Goal: Find contact information: Find contact information

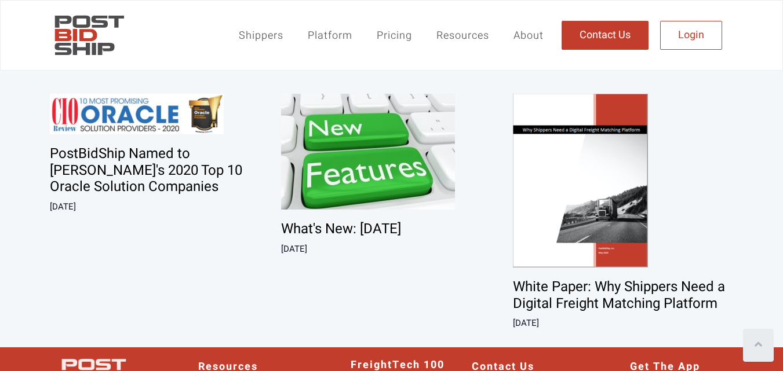
scroll to position [2460, 0]
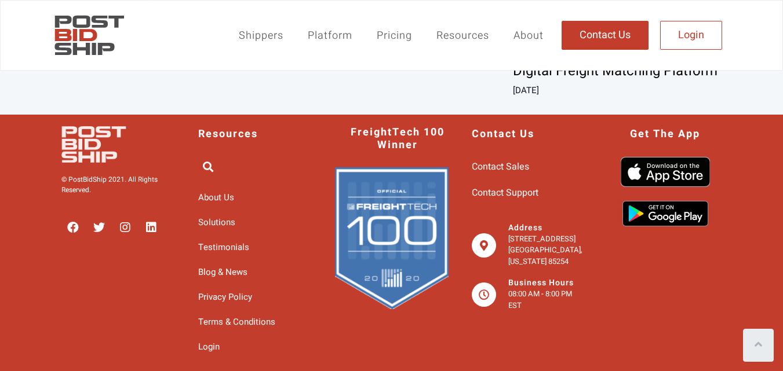
drag, startPoint x: 505, startPoint y: 233, endPoint x: 542, endPoint y: 250, distance: 41.0
click at [542, 250] on div "Address [STREET_ADDRESS][US_STATE]" at bounding box center [529, 245] width 114 height 43
click at [569, 222] on div "Contact Us Contact Sales Contact Support Address [STREET_ADDRESS][US_STATE] Bus…" at bounding box center [529, 243] width 114 height 245
drag, startPoint x: 505, startPoint y: 238, endPoint x: 574, endPoint y: 251, distance: 70.3
click at [574, 251] on div "Address [STREET_ADDRESS][US_STATE]" at bounding box center [529, 245] width 114 height 43
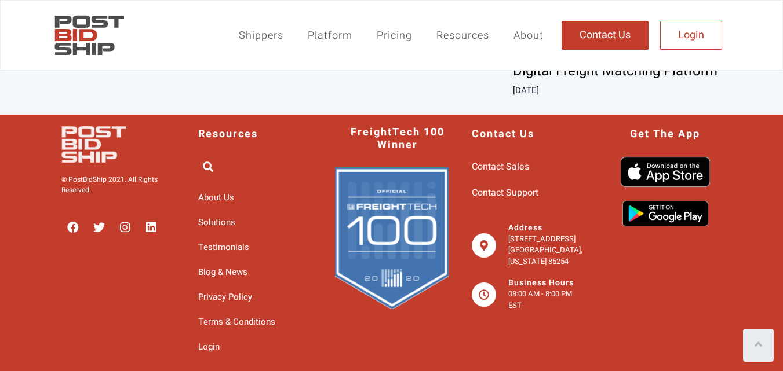
copy p "[STREET_ADDRESS]"
click at [520, 260] on p "[STREET_ADDRESS][US_STATE]" at bounding box center [546, 250] width 77 height 34
copy p "Scottsdale"
click at [517, 268] on p "[STREET_ADDRESS][US_STATE]" at bounding box center [546, 250] width 77 height 34
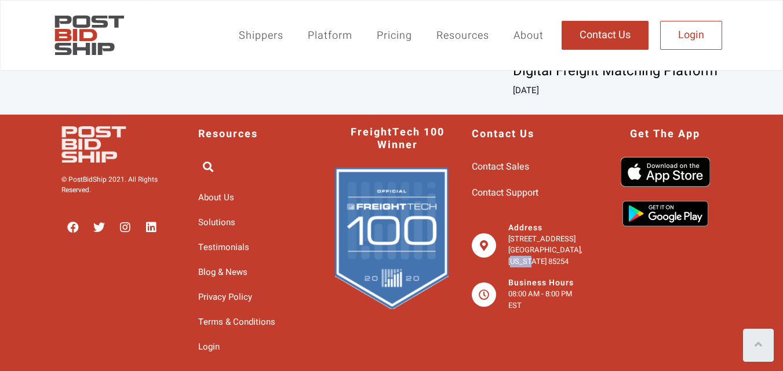
click at [517, 268] on p "[STREET_ADDRESS][US_STATE]" at bounding box center [546, 250] width 77 height 34
copy p "85254"
drag, startPoint x: 502, startPoint y: 234, endPoint x: 542, endPoint y: 271, distance: 54.6
click at [542, 267] on div "Address [STREET_ADDRESS][US_STATE]" at bounding box center [529, 245] width 114 height 43
copy p "[STREET_ADDRESS][US_STATE]"
